Goal: Check status: Check status

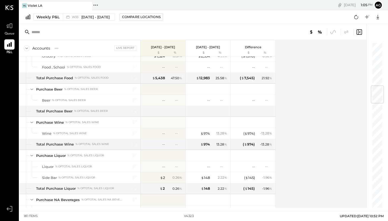
scroll to position [251, 0]
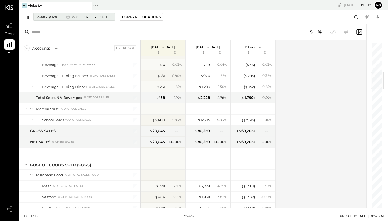
click at [108, 18] on span "[DATE] - [DATE]" at bounding box center [95, 17] width 28 height 5
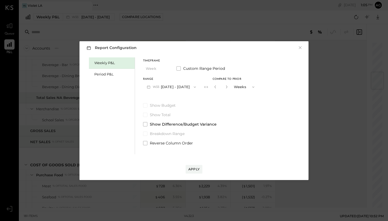
click at [177, 90] on button "W33 [DATE] - [DATE]" at bounding box center [171, 87] width 57 height 10
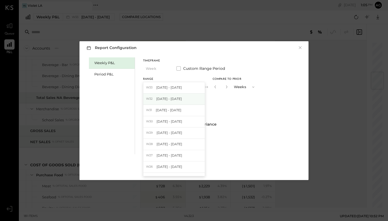
click at [174, 101] on div "W32 [DATE] - [DATE]" at bounding box center [173, 98] width 61 height 11
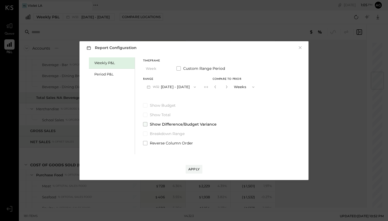
click at [145, 126] on span at bounding box center [145, 124] width 4 height 4
click at [194, 167] on div "Apply" at bounding box center [193, 169] width 11 height 5
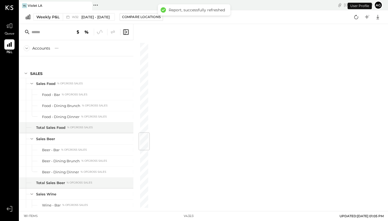
scroll to position [763, 0]
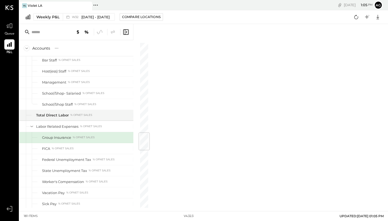
click at [127, 37] on div at bounding box center [76, 32] width 114 height 16
click at [127, 32] on icon at bounding box center [126, 32] width 6 height 6
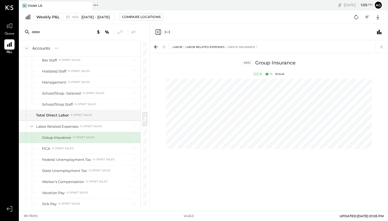
click at [153, 33] on div at bounding box center [268, 32] width 238 height 16
click at [157, 32] on icon "Close panel" at bounding box center [158, 32] width 6 height 6
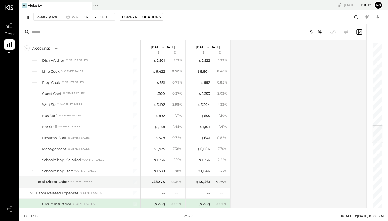
scroll to position [666, 0]
